Goal: Task Accomplishment & Management: Use online tool/utility

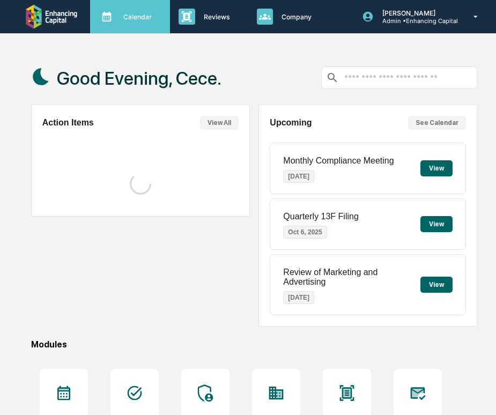
click at [119, 28] on div "Calendar Manage Tasks" at bounding box center [130, 16] width 80 height 33
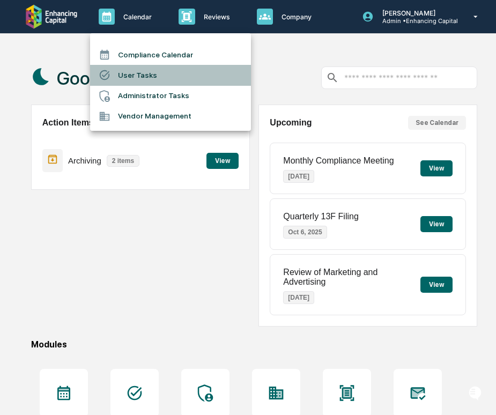
click at [135, 77] on li "User Tasks" at bounding box center [170, 75] width 161 height 20
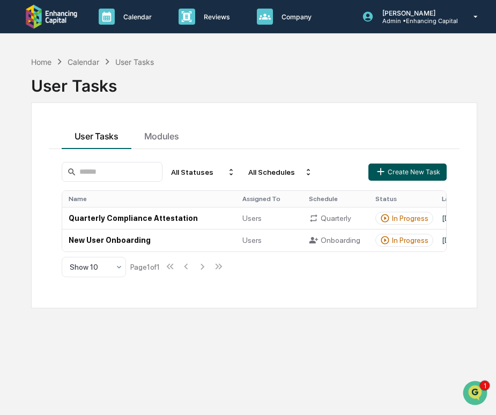
click at [377, 179] on button "Create New Task" at bounding box center [408, 172] width 78 height 17
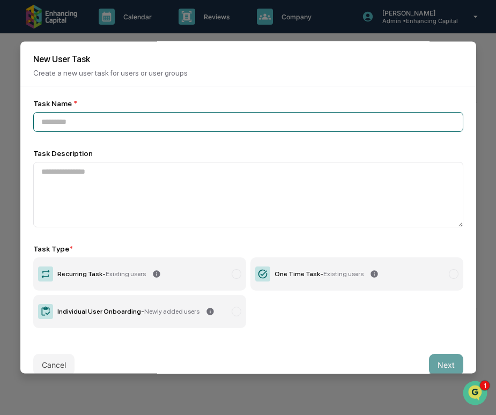
click at [64, 119] on input at bounding box center [248, 122] width 430 height 20
paste input "**********"
type input "**********"
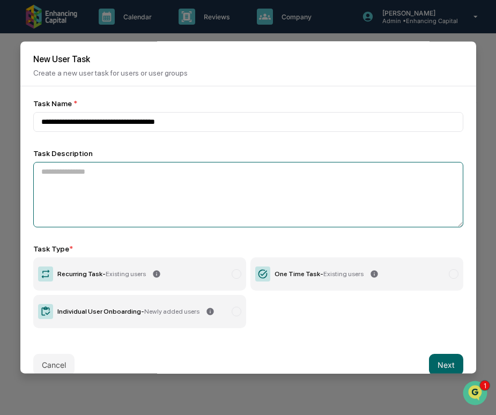
click at [128, 179] on textarea at bounding box center [248, 194] width 430 height 65
paste textarea "**********"
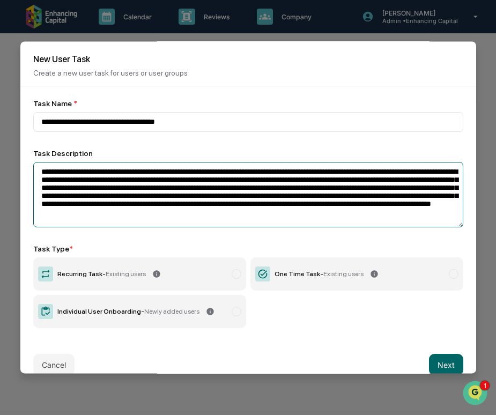
click at [130, 177] on textarea "**********" at bounding box center [248, 194] width 430 height 65
click at [126, 177] on textarea "**********" at bounding box center [248, 194] width 430 height 65
drag, startPoint x: 127, startPoint y: 177, endPoint x: 77, endPoint y: 177, distance: 50.4
click at [77, 177] on textarea "**********" at bounding box center [248, 194] width 430 height 65
paste textarea "****"
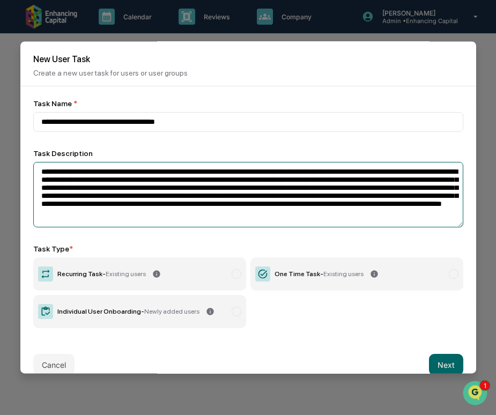
scroll to position [17, 0]
type textarea "**********"
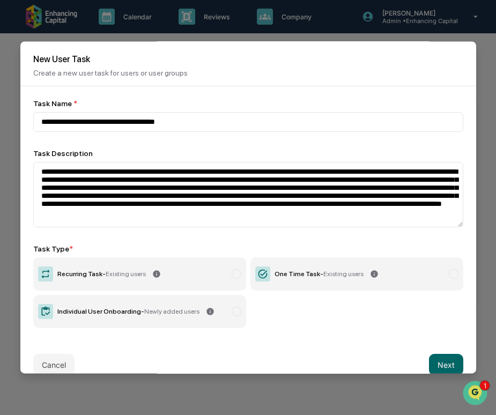
click at [289, 276] on div "One Time Task - Existing users" at bounding box center [319, 274] width 89 height 8
click at [449, 370] on button "Next" at bounding box center [446, 364] width 34 height 21
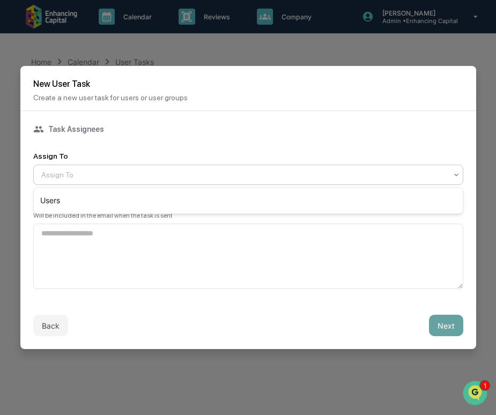
click at [160, 176] on div at bounding box center [244, 175] width 406 height 11
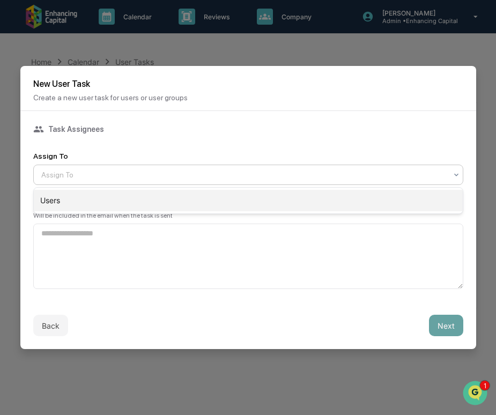
click at [160, 191] on div "Users" at bounding box center [248, 200] width 429 height 21
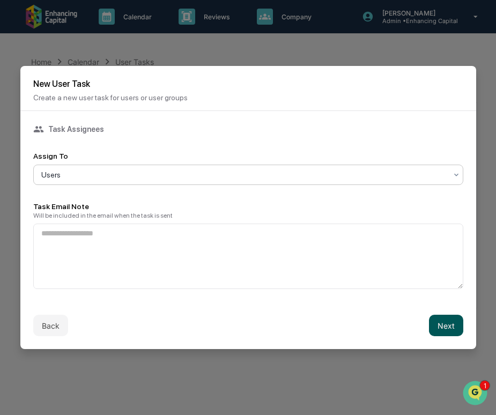
click at [447, 335] on button "Next" at bounding box center [446, 325] width 34 height 21
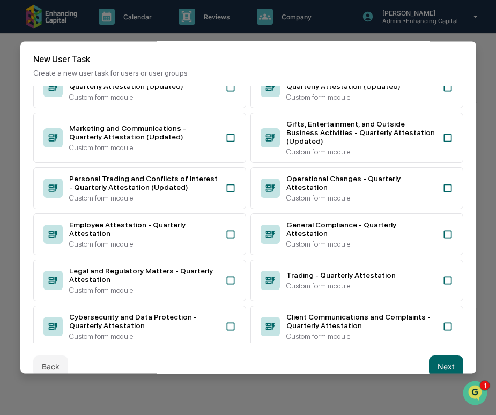
scroll to position [301, 0]
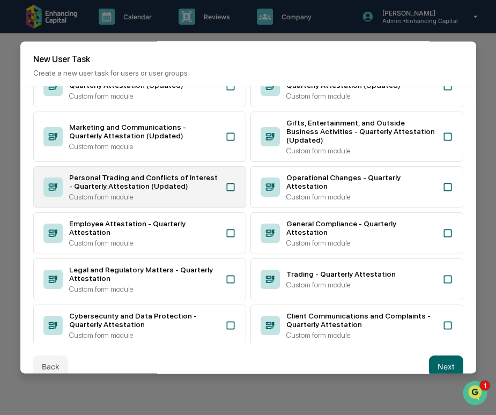
click at [167, 190] on div "Personal Trading and Conflicts of Interest - Quarterly Attestation (Updated)" at bounding box center [144, 181] width 150 height 17
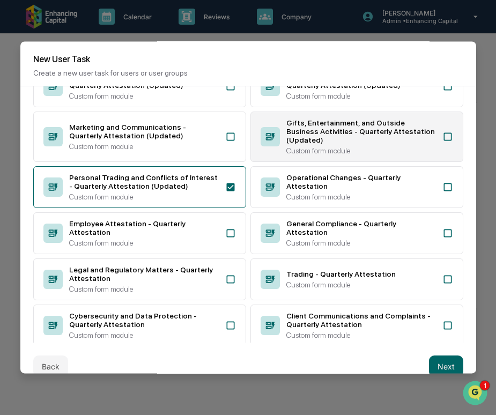
click at [365, 138] on div "Gifts, Entertainment, and Outside Business Activities - Quarterly Attestation (…" at bounding box center [362, 132] width 150 height 26
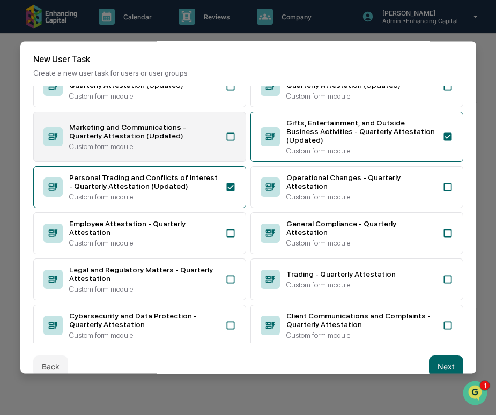
click at [185, 140] on div "Marketing and Communications - Quarterly Attestation (Updated)" at bounding box center [144, 131] width 150 height 17
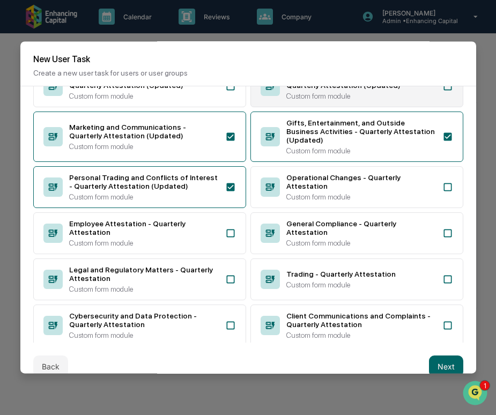
click at [278, 107] on div "Client Communications and Complaints - Quarterly Attestation (Updated) Custom f…" at bounding box center [357, 86] width 213 height 42
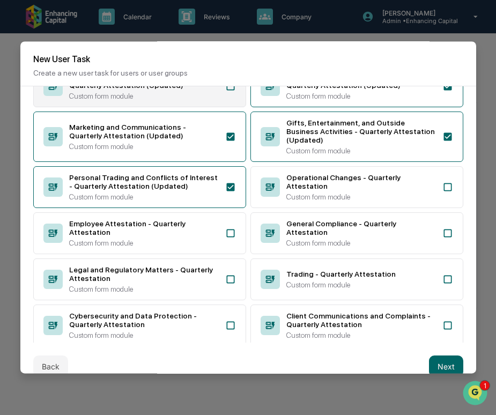
click at [211, 100] on div "Custom form module" at bounding box center [144, 96] width 150 height 9
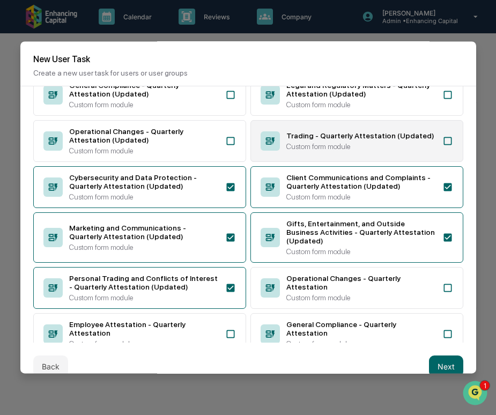
scroll to position [197, 0]
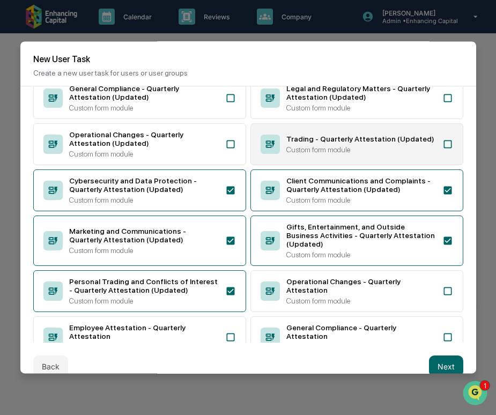
click at [293, 148] on div "Trading - Quarterly Attestation (Updated) Custom form module" at bounding box center [357, 144] width 213 height 42
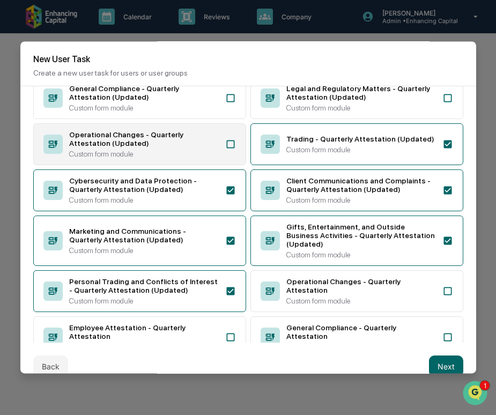
click at [223, 148] on div "Operational Changes - Quarterly Attestation (Updated) Custom form module" at bounding box center [139, 144] width 213 height 42
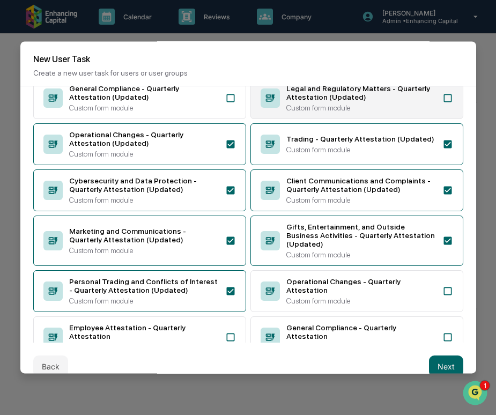
click at [295, 112] on div "Custom form module" at bounding box center [362, 108] width 150 height 9
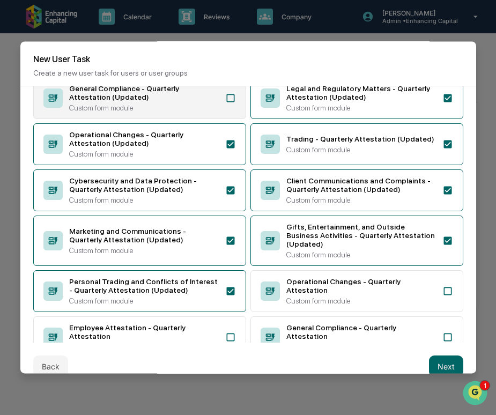
click at [214, 112] on div "Custom form module" at bounding box center [144, 108] width 150 height 9
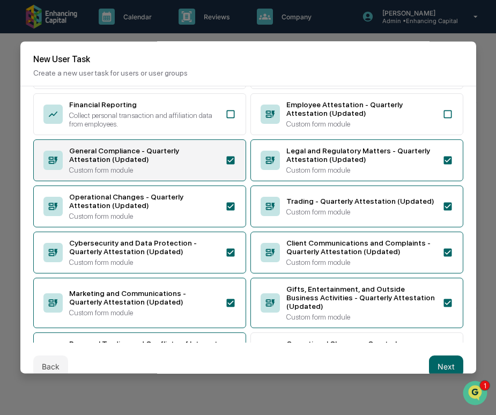
scroll to position [133, 0]
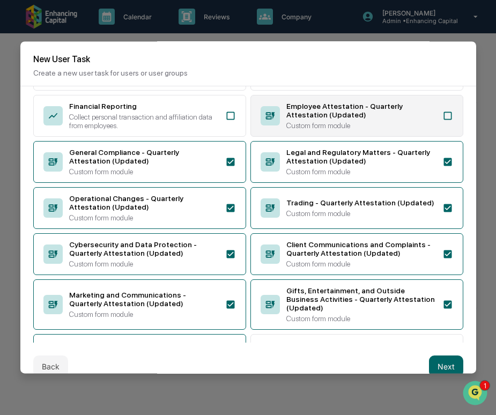
click at [295, 119] on div "Employee Attestation - Quarterly Attestation (Updated)" at bounding box center [362, 110] width 150 height 17
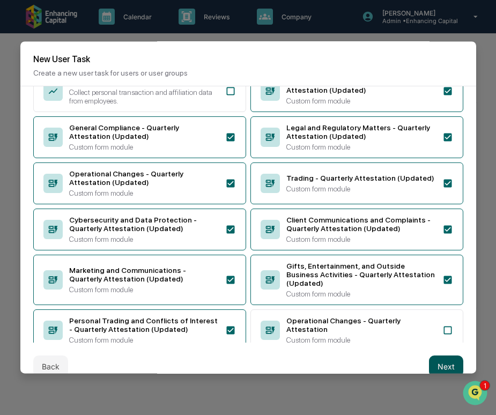
click at [447, 363] on button "Next" at bounding box center [446, 366] width 34 height 21
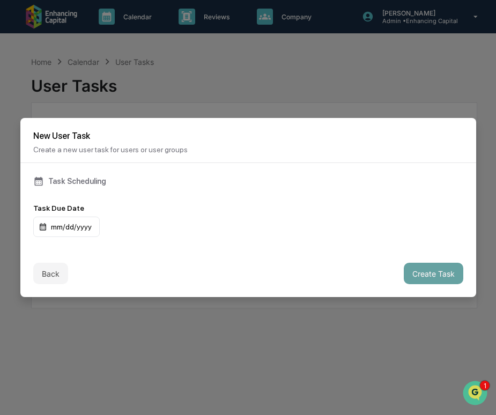
scroll to position [0, 0]
click at [81, 227] on div "mm/dd/yyyy" at bounding box center [66, 227] width 67 height 20
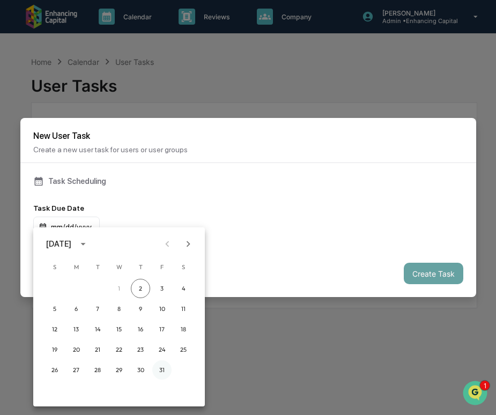
click at [163, 374] on button "31" at bounding box center [161, 370] width 19 height 19
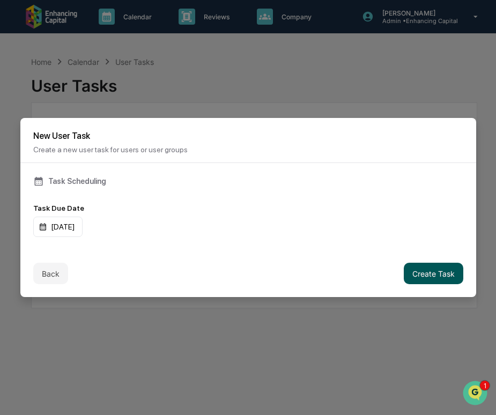
click at [427, 274] on button "Create Task" at bounding box center [434, 273] width 60 height 21
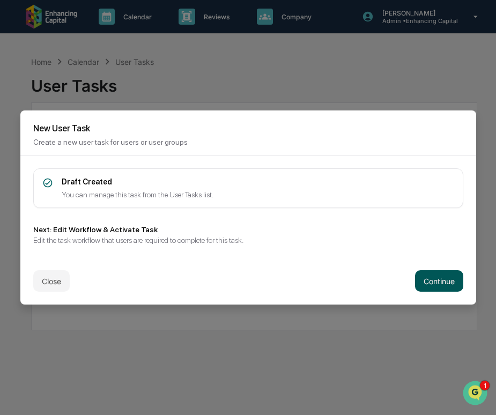
click at [415, 277] on button "Continue" at bounding box center [439, 280] width 48 height 21
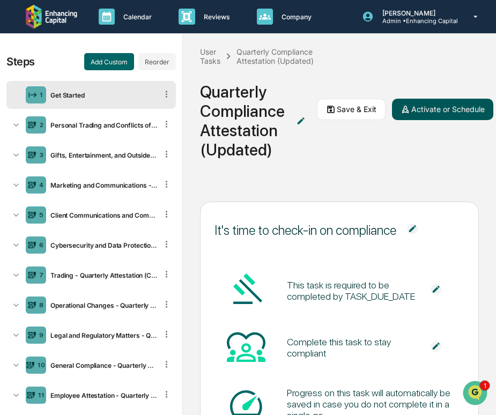
click at [447, 107] on button "Activate or Schedule" at bounding box center [442, 109] width 101 height 21
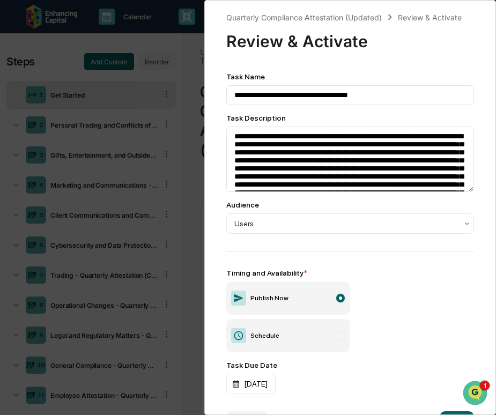
scroll to position [36, 0]
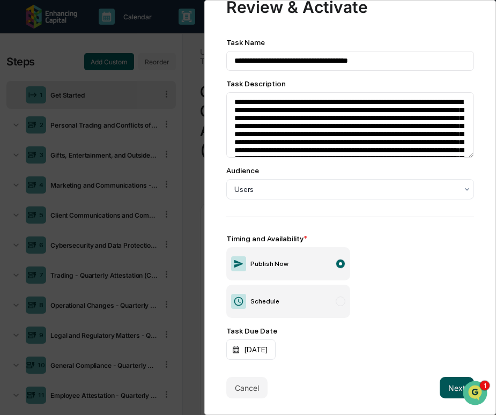
click at [449, 386] on button "Next" at bounding box center [457, 387] width 34 height 21
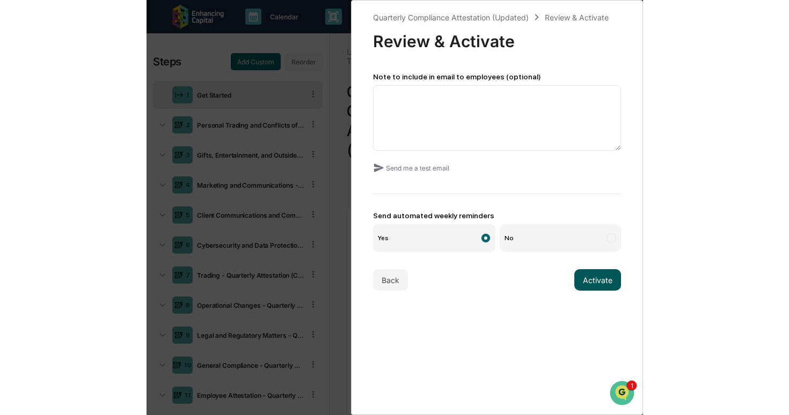
scroll to position [0, 0]
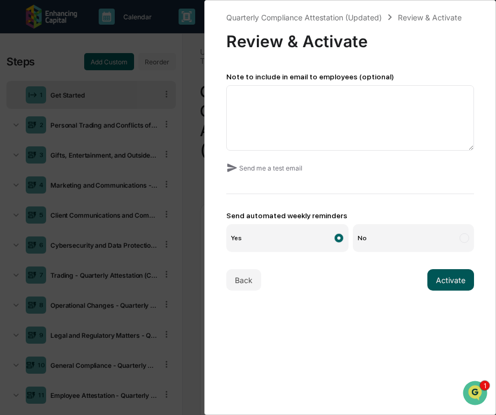
click at [454, 281] on button "Activate" at bounding box center [451, 279] width 47 height 21
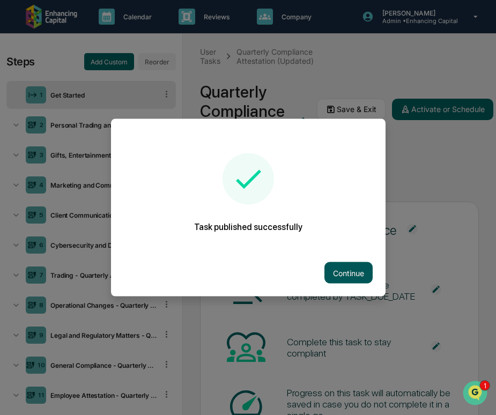
click at [340, 273] on button "Continue" at bounding box center [349, 272] width 48 height 21
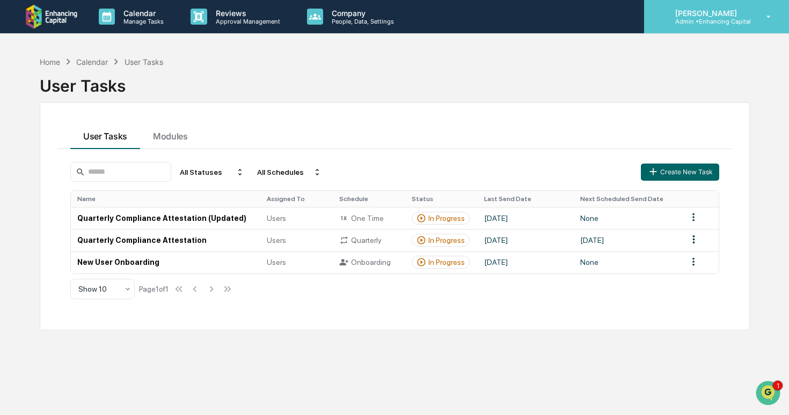
click at [496, 22] on p "Admin • Enhancing Capital" at bounding box center [708, 22] width 84 height 8
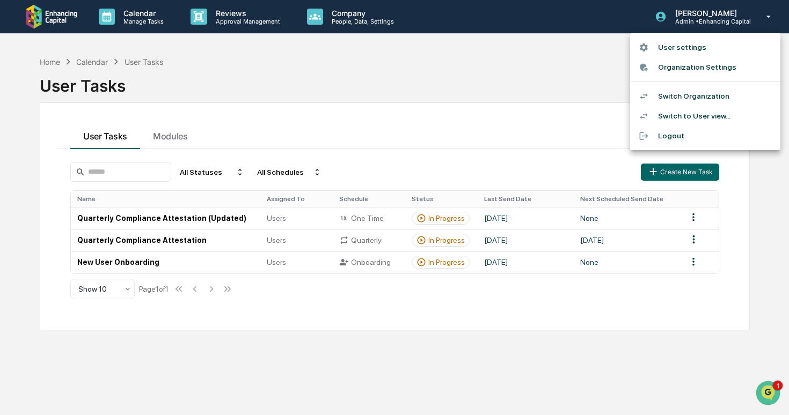
click at [496, 98] on li "Switch Organization" at bounding box center [705, 96] width 150 height 20
